Goal: Information Seeking & Learning: Learn about a topic

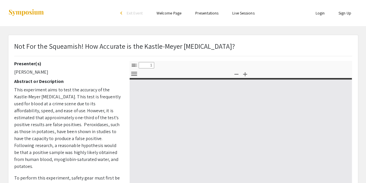
select select "custom"
type input "0"
select select "custom"
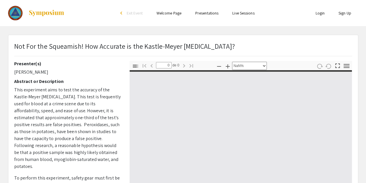
type input "1"
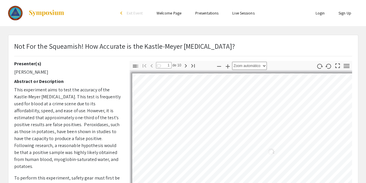
select select "auto"
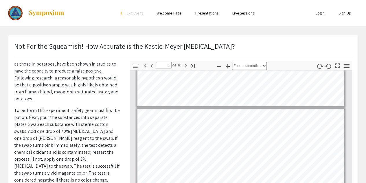
scroll to position [270, 0]
type input "4"
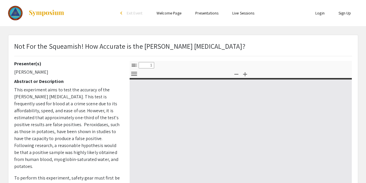
select select "custom"
type input "0"
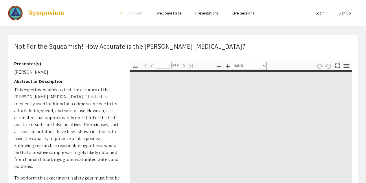
select select "auto"
